Goal: Leave review/rating

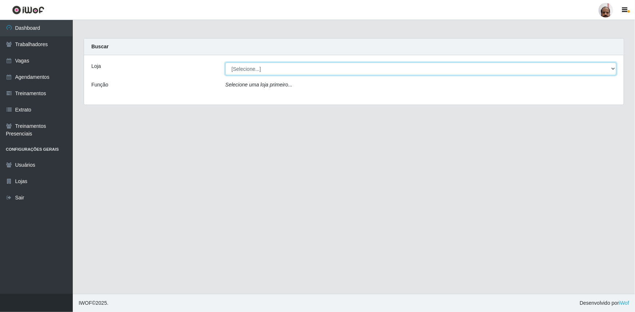
click at [280, 70] on select "[Selecione...] Mar Vermelho - Loja 05" at bounding box center [420, 69] width 391 height 13
select select "252"
click at [225, 63] on select "[Selecione...] Mar Vermelho - Loja 05" at bounding box center [420, 69] width 391 height 13
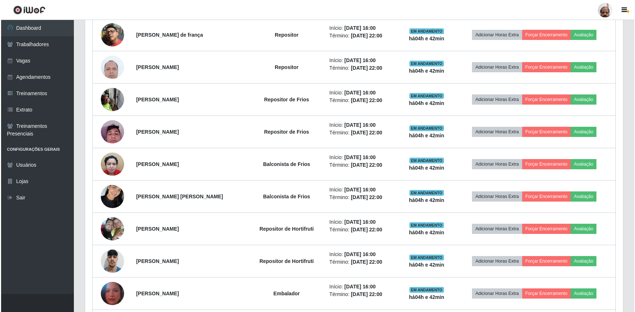
scroll to position [463, 0]
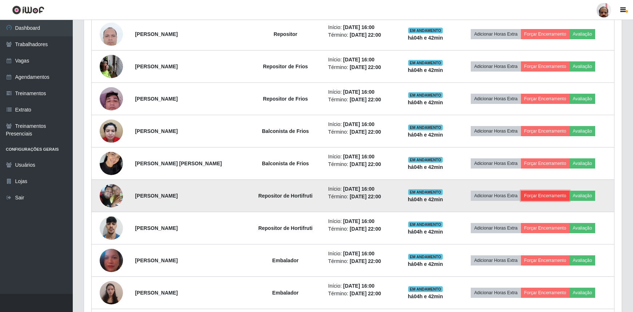
click at [544, 197] on button "Forçar Encerramento" at bounding box center [545, 196] width 49 height 10
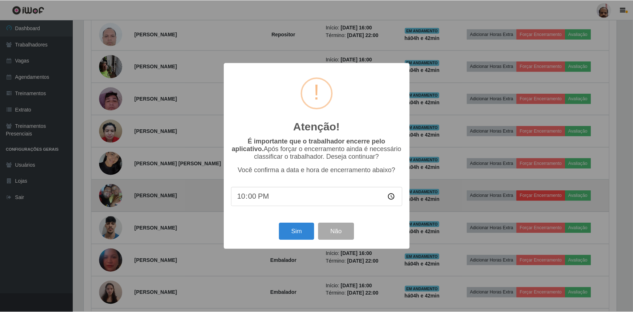
scroll to position [151, 534]
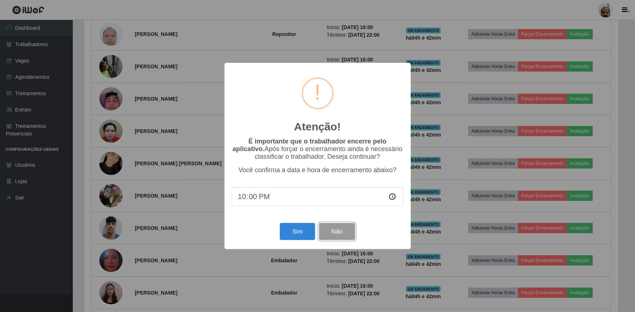
click at [334, 233] on button "Não" at bounding box center [337, 231] width 36 height 17
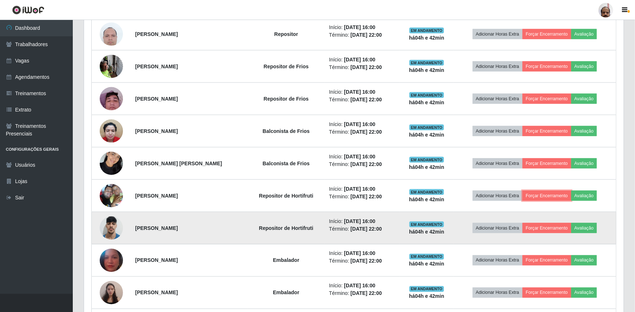
scroll to position [151, 538]
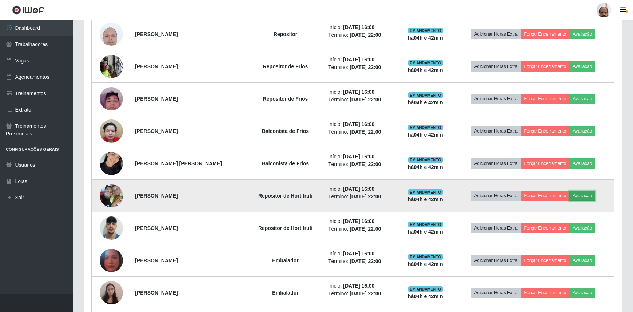
click at [585, 194] on button "Avaliação" at bounding box center [582, 196] width 26 height 10
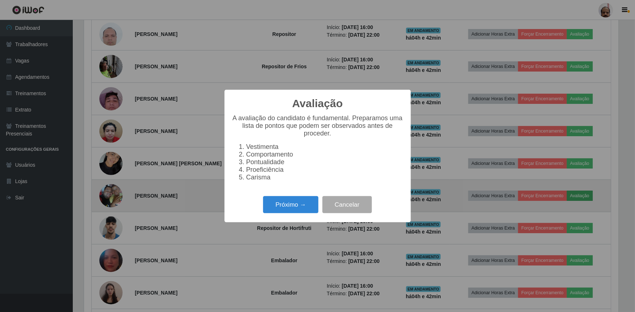
scroll to position [151, 534]
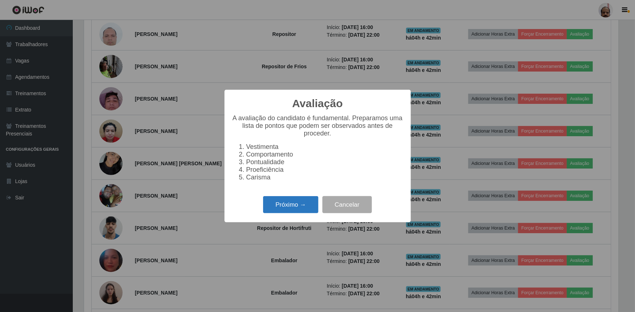
click at [302, 208] on button "Próximo →" at bounding box center [290, 204] width 55 height 17
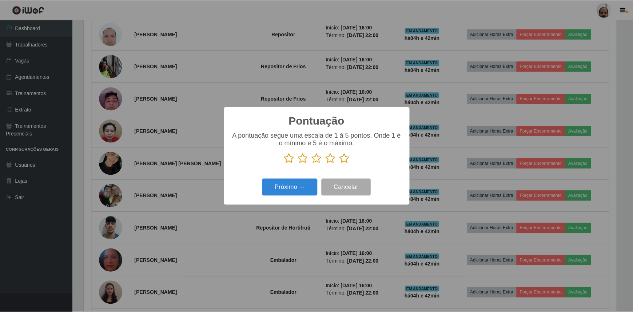
scroll to position [363566, 363182]
click at [466, 154] on div "Pontuação × A pontuação segue uma escala de 1 à 5 pontos. Onde 1 é o mínimo e 5…" at bounding box center [317, 156] width 635 height 312
click at [362, 188] on button "Cancelar" at bounding box center [346, 187] width 49 height 17
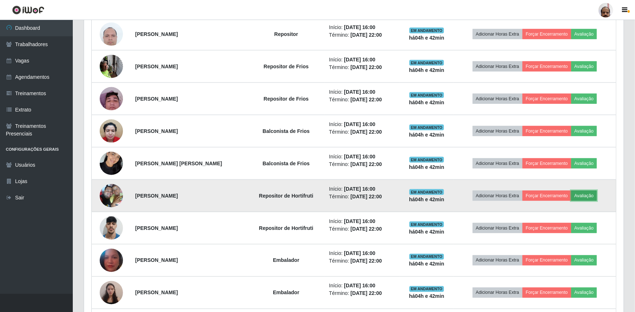
scroll to position [151, 538]
click at [101, 195] on img at bounding box center [111, 195] width 23 height 31
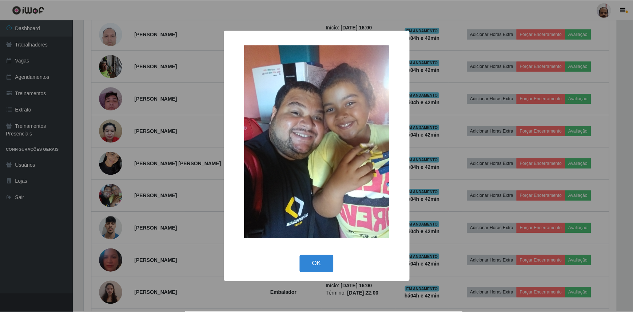
scroll to position [151, 534]
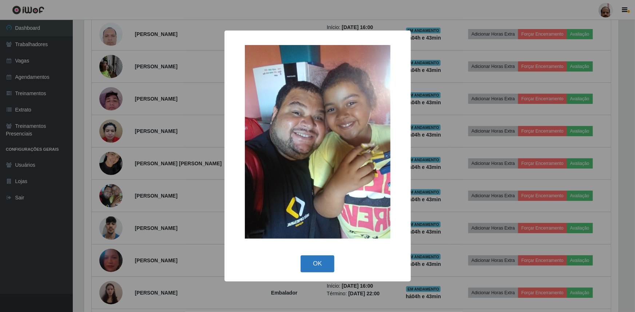
click at [316, 260] on button "OK" at bounding box center [317, 264] width 34 height 17
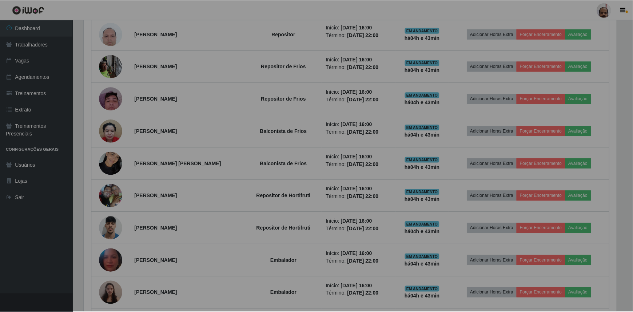
scroll to position [151, 538]
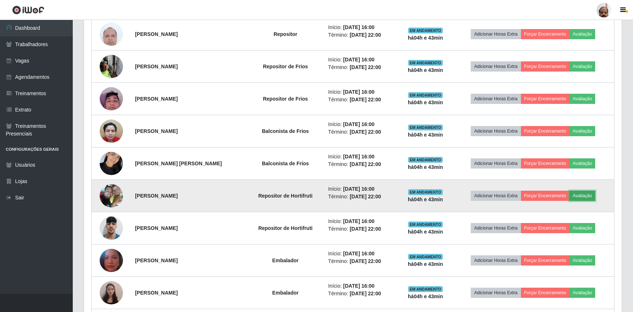
click at [578, 194] on button "Avaliação" at bounding box center [582, 196] width 26 height 10
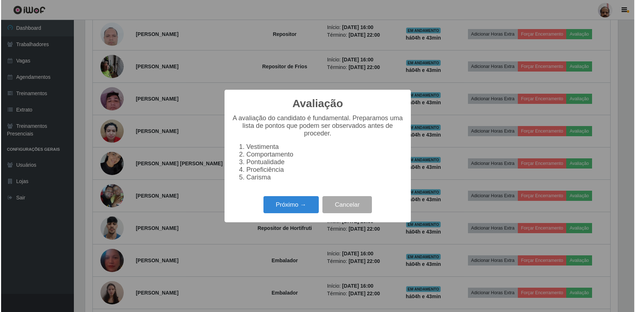
scroll to position [151, 534]
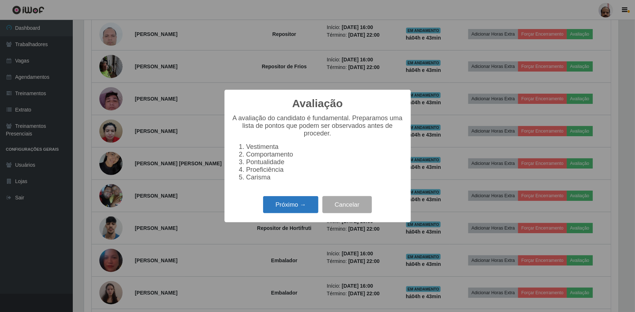
click at [287, 211] on button "Próximo →" at bounding box center [290, 204] width 55 height 17
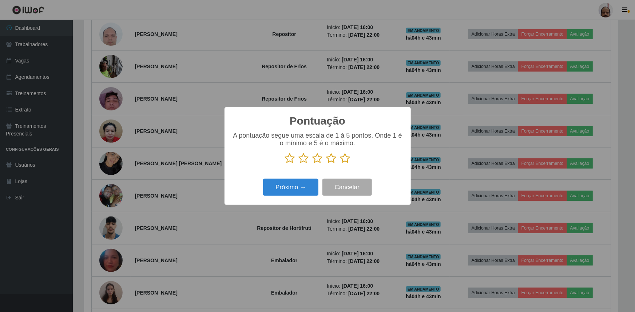
click at [307, 159] on icon at bounding box center [304, 158] width 10 height 11
click at [299, 164] on input "radio" at bounding box center [299, 164] width 0 height 0
click at [296, 190] on button "Próximo →" at bounding box center [290, 187] width 55 height 17
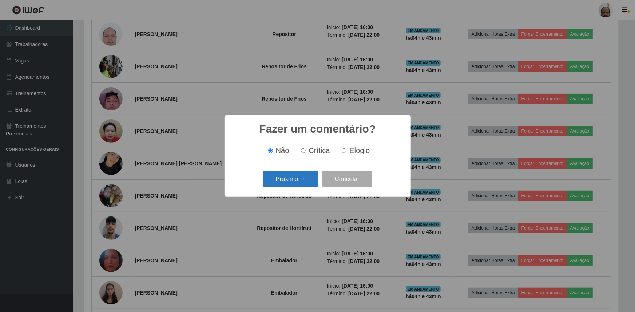
click at [296, 185] on button "Próximo →" at bounding box center [290, 179] width 55 height 17
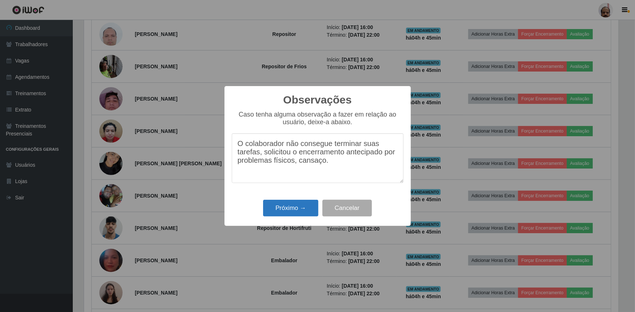
type textarea "O colaborador não consegue terminar suas tarefas, solicitou o encerramento ante…"
click at [297, 206] on button "Próximo →" at bounding box center [290, 208] width 55 height 17
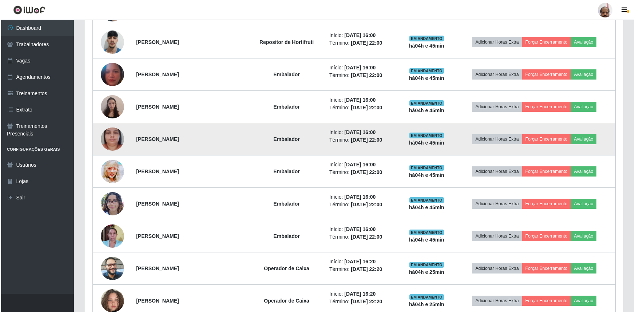
scroll to position [661, 0]
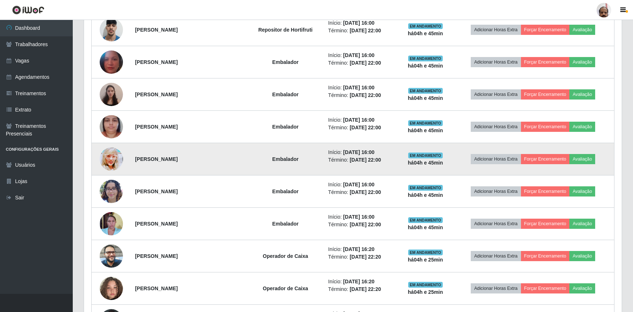
click at [111, 161] on img at bounding box center [111, 159] width 23 height 33
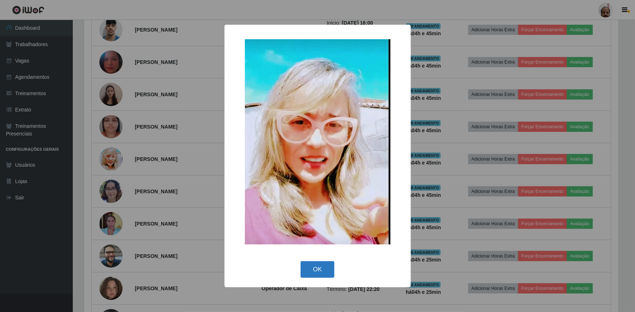
click at [324, 266] on button "OK" at bounding box center [317, 270] width 34 height 17
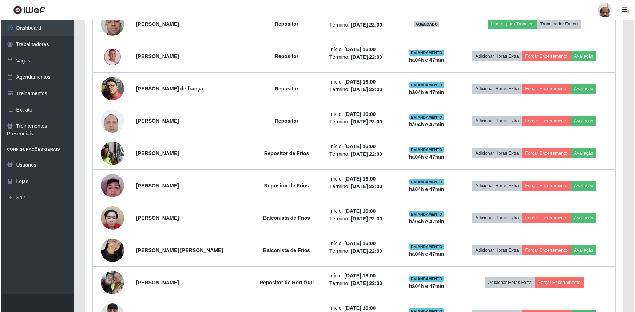
scroll to position [396, 0]
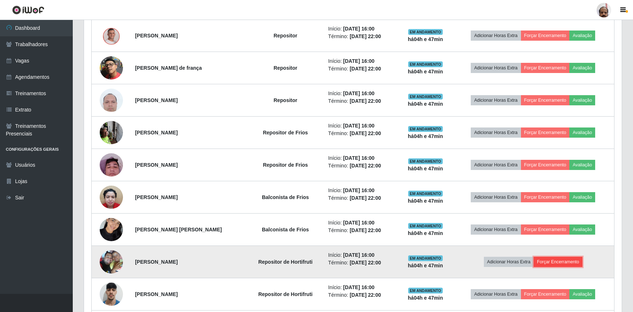
click at [563, 261] on button "Forçar Encerramento" at bounding box center [558, 262] width 49 height 10
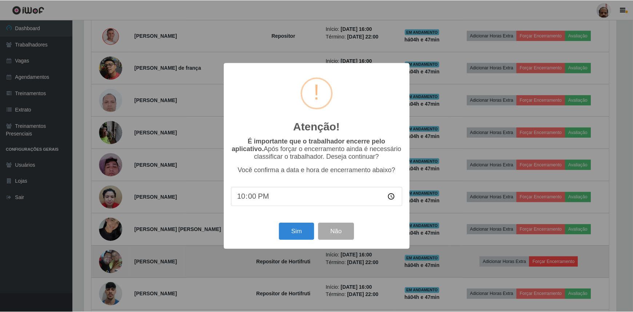
scroll to position [151, 534]
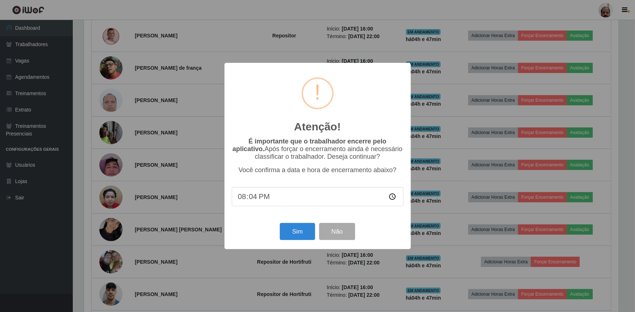
type input "20:48"
click at [298, 228] on button "Sim" at bounding box center [297, 231] width 35 height 17
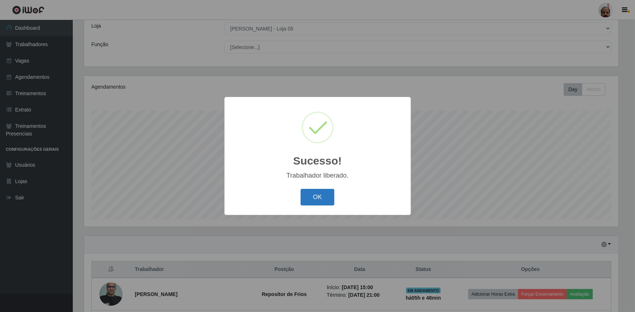
click at [314, 194] on button "OK" at bounding box center [317, 197] width 34 height 17
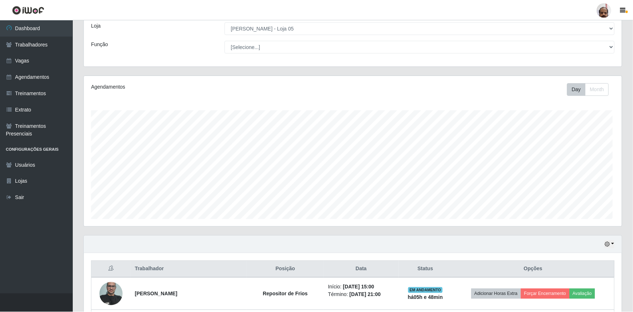
scroll to position [151, 538]
